Goal: Complete application form

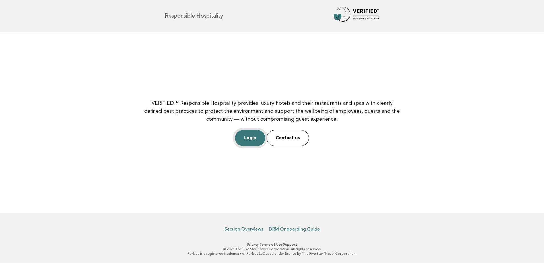
click at [247, 138] on link "Login" at bounding box center [250, 138] width 30 height 16
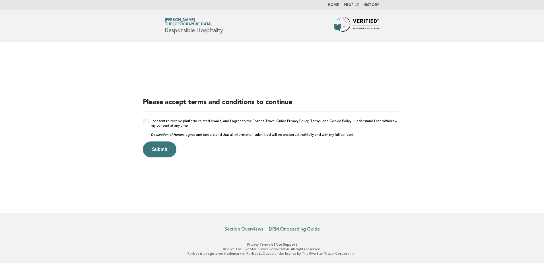
click at [144, 126] on div "I consent to receive platform-related emails, and I agree to the Forbes Travel …" at bounding box center [272, 128] width 258 height 18
click at [159, 155] on button "Submit" at bounding box center [160, 149] width 34 height 16
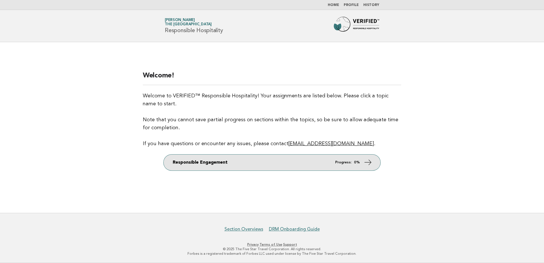
click at [364, 161] on icon at bounding box center [368, 162] width 8 height 8
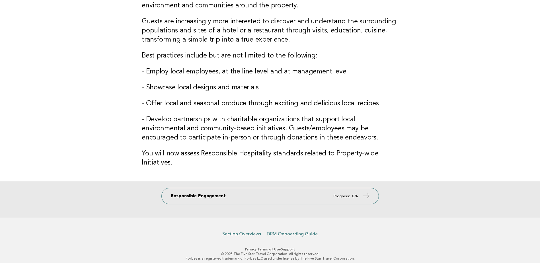
scroll to position [71, 0]
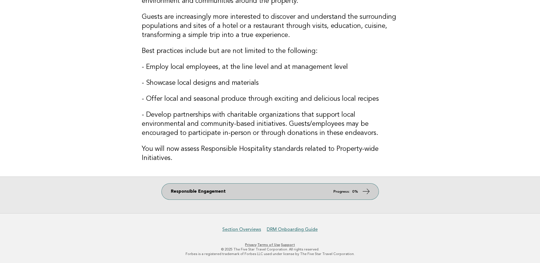
click at [313, 192] on link "Responsible Engagement Progress: 0%" at bounding box center [270, 192] width 217 height 16
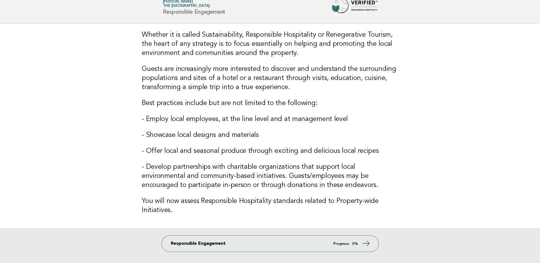
scroll to position [14, 0]
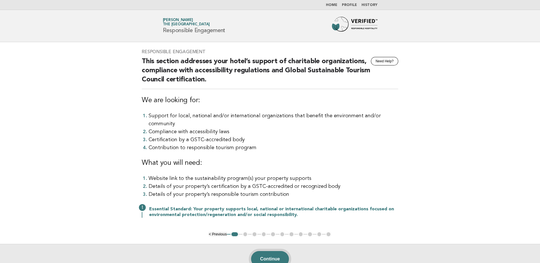
click at [270, 251] on button "Continue" at bounding box center [270, 259] width 38 height 16
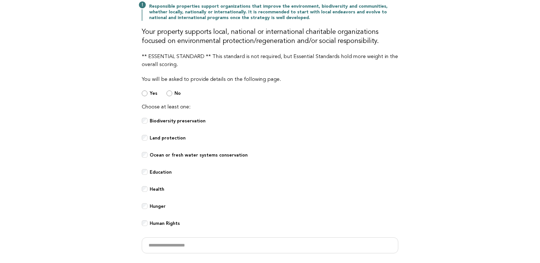
scroll to position [85, 0]
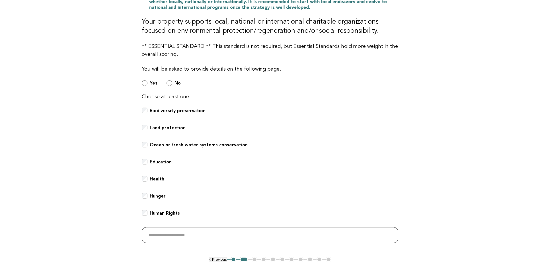
click at [149, 236] on input "text" at bounding box center [270, 235] width 256 height 16
click at [152, 239] on input "text" at bounding box center [270, 235] width 256 height 16
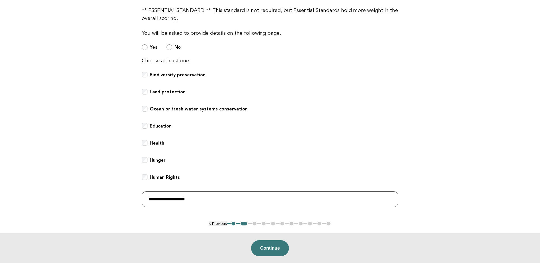
scroll to position [142, 0]
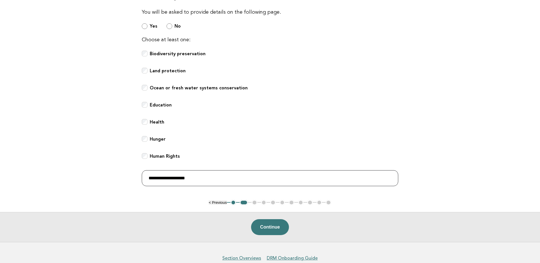
type input "**********"
click at [249, 223] on div "Continue" at bounding box center [270, 227] width 540 height 30
click at [258, 225] on button "Continue" at bounding box center [270, 227] width 38 height 16
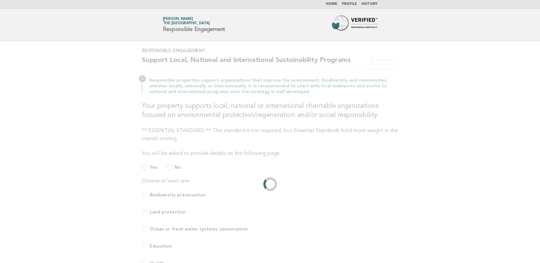
scroll to position [0, 0]
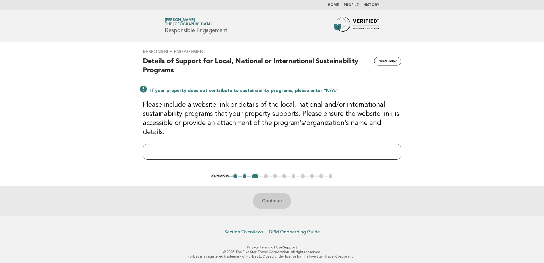
click at [178, 149] on input "text" at bounding box center [272, 152] width 258 height 16
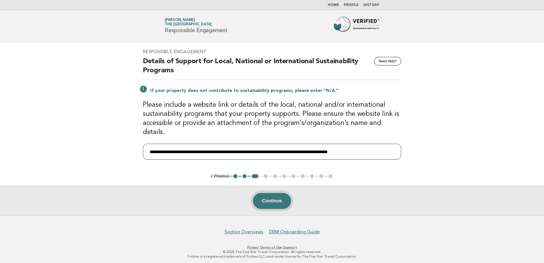
type input "**********"
click at [280, 204] on button "Continue" at bounding box center [272, 201] width 38 height 16
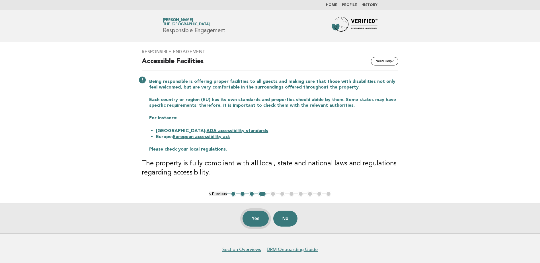
click at [250, 219] on button "Yes" at bounding box center [256, 219] width 26 height 16
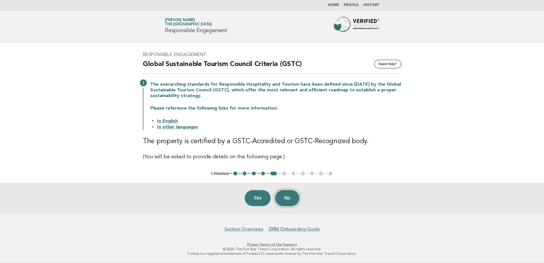
click at [286, 198] on button "No" at bounding box center [287, 198] width 24 height 16
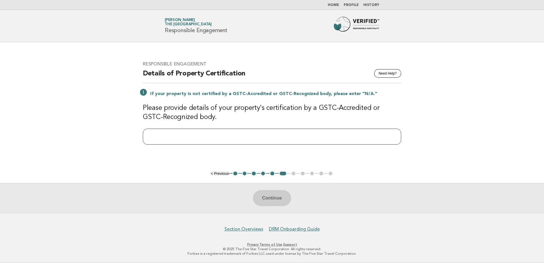
click at [183, 135] on input "text" at bounding box center [272, 137] width 258 height 16
type input "*"
type input "***"
click at [269, 195] on button "Continue" at bounding box center [272, 198] width 38 height 16
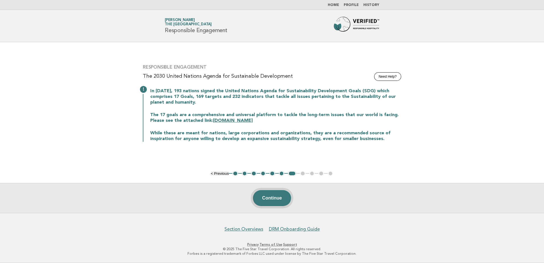
click at [271, 198] on button "Continue" at bounding box center [272, 198] width 38 height 16
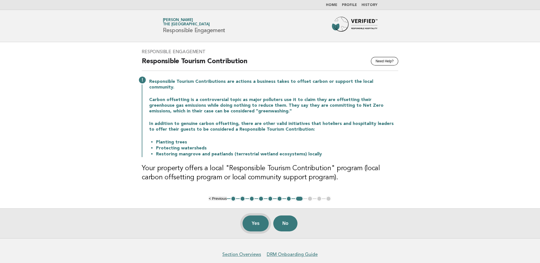
click at [258, 215] on button "Yes" at bounding box center [256, 223] width 26 height 16
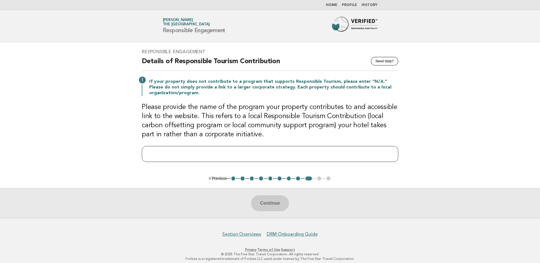
click at [295, 154] on input "text" at bounding box center [270, 154] width 256 height 16
paste input "**********"
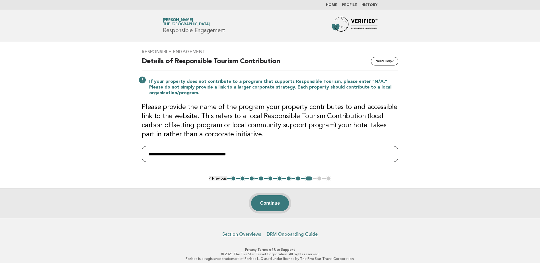
type input "**********"
click at [269, 201] on button "Continue" at bounding box center [270, 203] width 38 height 16
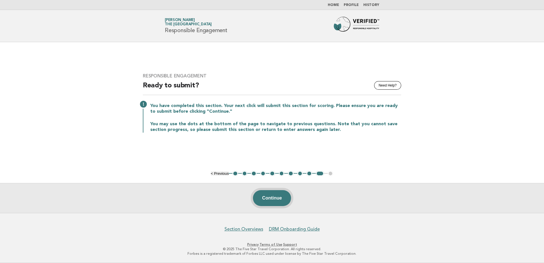
click at [281, 197] on button "Continue" at bounding box center [272, 198] width 38 height 16
